Goal: Task Accomplishment & Management: Complete application form

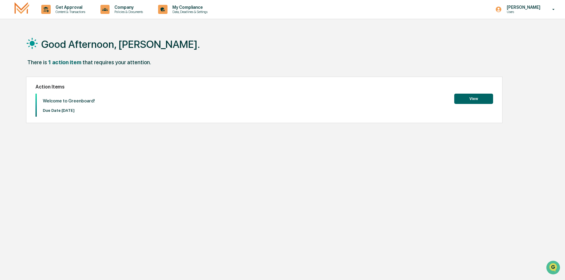
click at [470, 97] on button "View" at bounding box center [473, 99] width 39 height 10
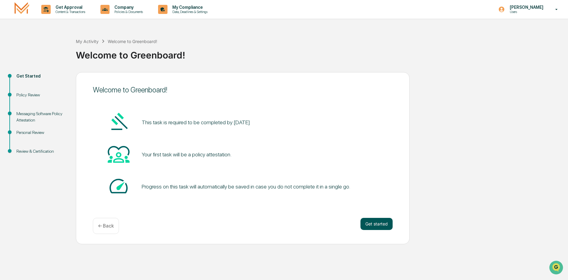
click at [377, 225] on button "Get started" at bounding box center [376, 224] width 32 height 12
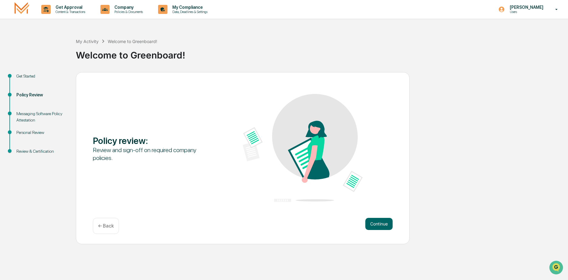
click at [376, 225] on button "Continue" at bounding box center [378, 224] width 27 height 12
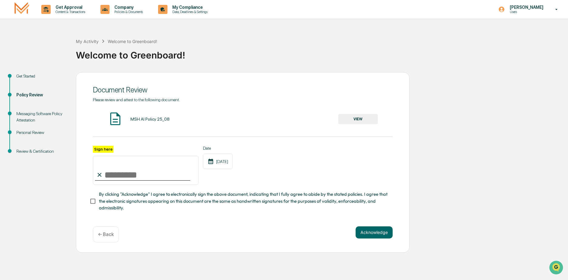
click at [359, 120] on button "VIEW" at bounding box center [357, 119] width 39 height 10
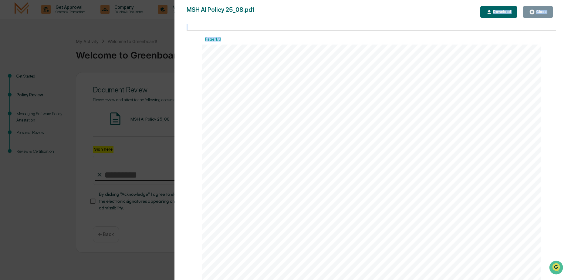
drag, startPoint x: 373, startPoint y: 12, endPoint x: 470, endPoint y: 32, distance: 98.8
click at [470, 32] on div "MSH AI Policy 25_08.pdf Close Download Page 1/3 AI Policy Generative Artificial…" at bounding box center [371, 146] width 369 height 280
click at [251, 219] on div "AI Policy Generative Artificial Intelligence M.S. Howells & Co., Member FINRA/S…" at bounding box center [371, 61] width 339 height 438
click at [248, 217] on div "AI Policy Generative Artificial Intelligence M.S. Howells & Co., Member FINRA/S…" at bounding box center [371, 61] width 339 height 438
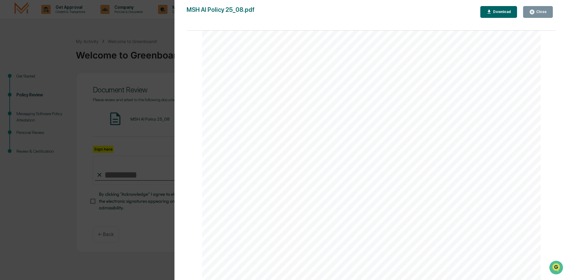
click at [542, 13] on div "Close" at bounding box center [541, 12] width 12 height 4
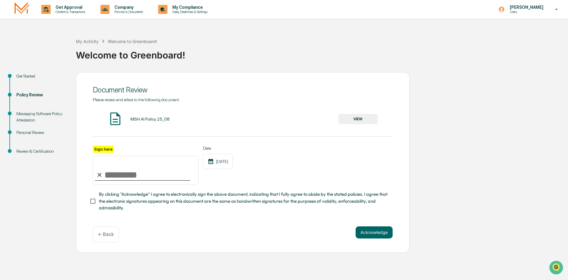
click at [116, 177] on input "Sign here" at bounding box center [146, 170] width 106 height 29
type input "**********"
click at [372, 235] on button "Acknowledge" at bounding box center [374, 233] width 37 height 12
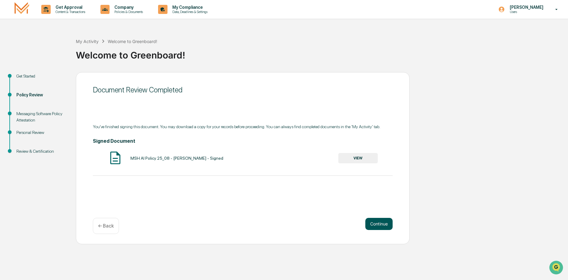
click at [376, 222] on button "Continue" at bounding box center [378, 224] width 27 height 12
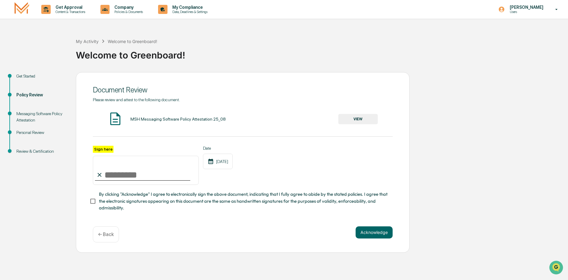
click at [356, 120] on button "VIEW" at bounding box center [357, 119] width 39 height 10
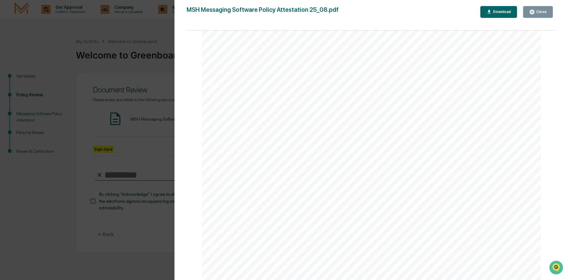
click at [535, 10] on icon "button" at bounding box center [532, 12] width 6 height 6
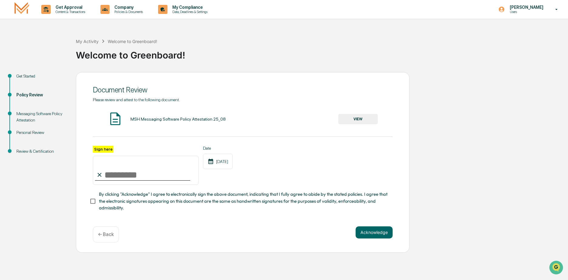
click at [147, 177] on input "Sign here" at bounding box center [146, 170] width 106 height 29
type input "**********"
click at [375, 235] on button "Acknowledge" at bounding box center [374, 233] width 37 height 12
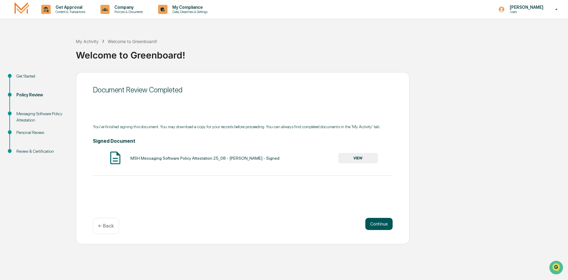
click at [377, 224] on button "Continue" at bounding box center [378, 224] width 27 height 12
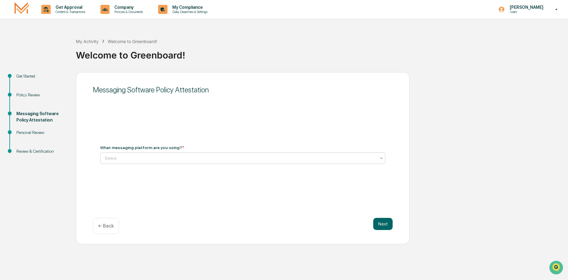
click at [130, 155] on div at bounding box center [240, 158] width 271 height 6
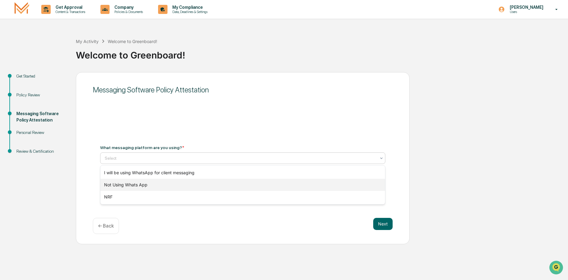
click at [128, 184] on div "Not Using Whats App" at bounding box center [242, 185] width 285 height 12
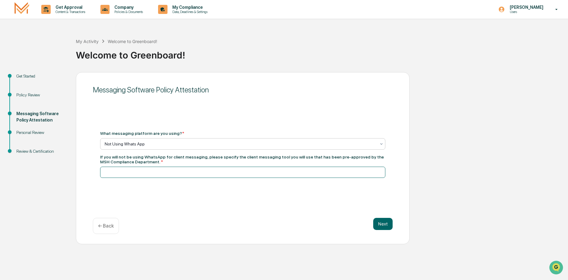
click at [129, 175] on input at bounding box center [242, 172] width 285 height 11
type input "*********"
click at [380, 223] on button "Next" at bounding box center [382, 224] width 19 height 12
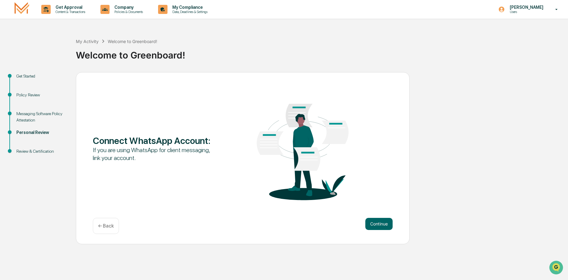
click at [108, 227] on p "← Back" at bounding box center [106, 226] width 16 height 6
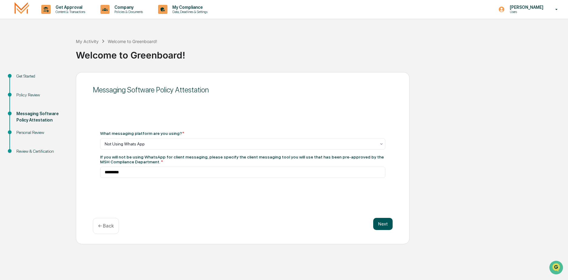
click at [382, 225] on button "Next" at bounding box center [382, 224] width 19 height 12
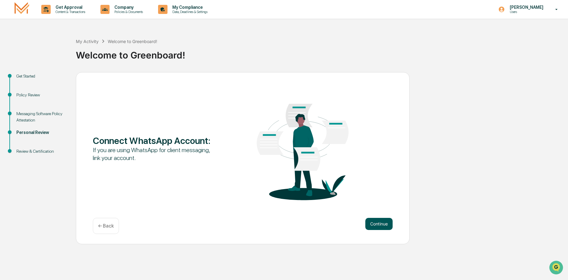
click at [378, 225] on button "Continue" at bounding box center [378, 224] width 27 height 12
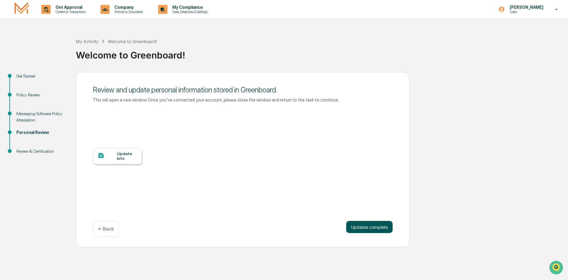
click at [364, 227] on button "Updates complete" at bounding box center [369, 227] width 46 height 12
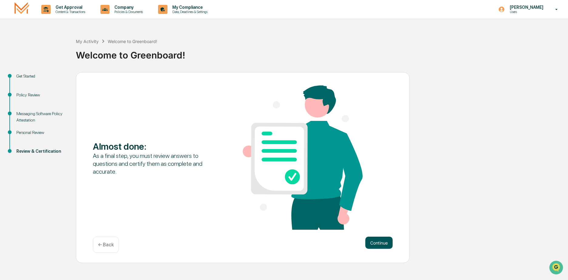
click at [377, 244] on button "Continue" at bounding box center [378, 243] width 27 height 12
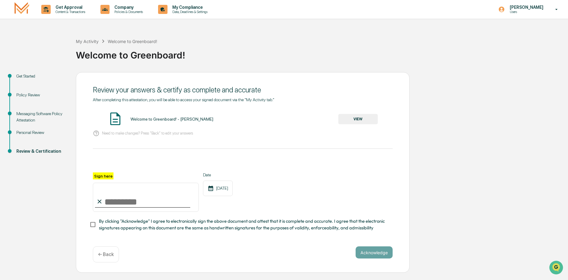
click at [359, 121] on button "VIEW" at bounding box center [357, 119] width 39 height 10
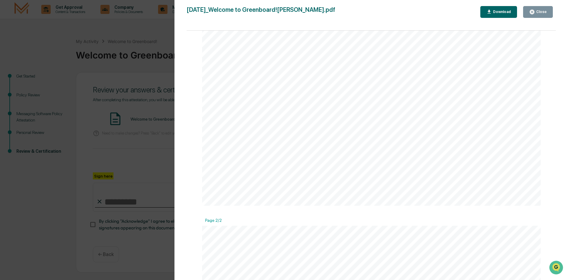
scroll to position [136, 0]
click at [543, 12] on div "Close" at bounding box center [541, 12] width 12 height 4
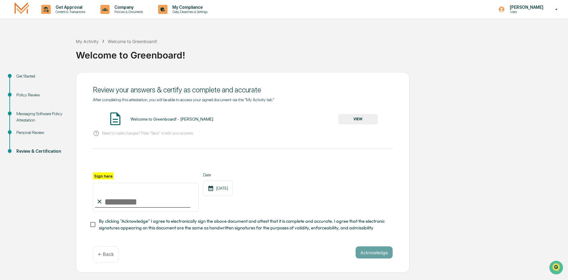
click at [120, 200] on input "Sign here" at bounding box center [146, 197] width 106 height 29
type input "**********"
click at [371, 254] on button "Acknowledge" at bounding box center [374, 253] width 37 height 12
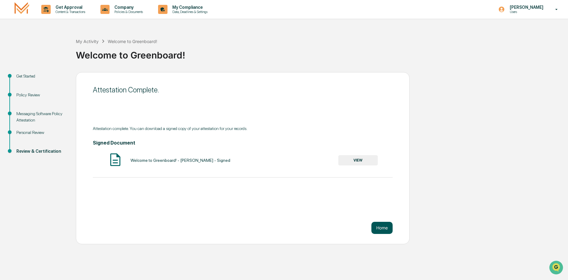
click at [386, 228] on button "Home" at bounding box center [381, 228] width 21 height 12
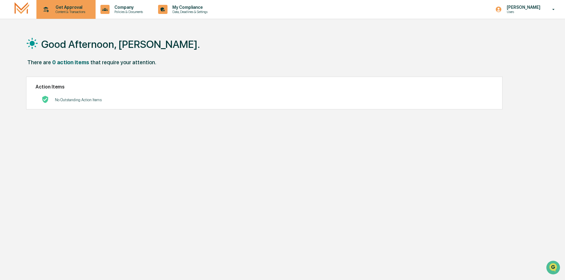
click at [66, 11] on p "Content & Transactions" at bounding box center [70, 12] width 38 height 4
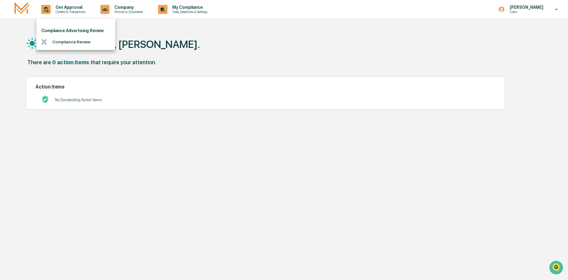
click at [160, 39] on div at bounding box center [284, 140] width 568 height 280
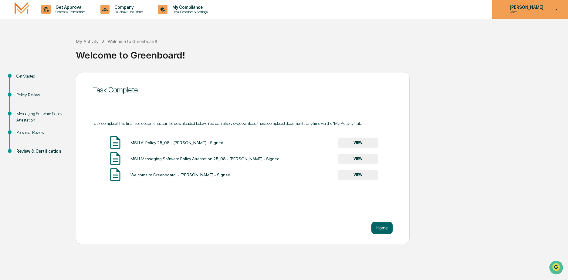
click at [545, 10] on p "Users" at bounding box center [526, 12] width 42 height 4
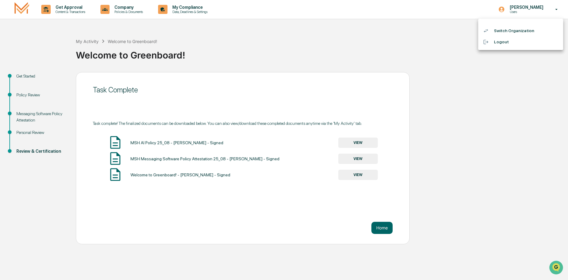
click at [497, 41] on li "Logout" at bounding box center [520, 41] width 85 height 11
